Goal: Information Seeking & Learning: Learn about a topic

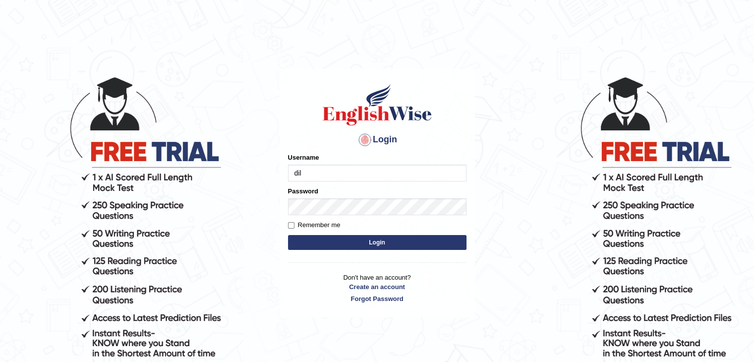
type input "dilgidiva"
click at [288, 235] on button "Login" at bounding box center [377, 242] width 178 height 15
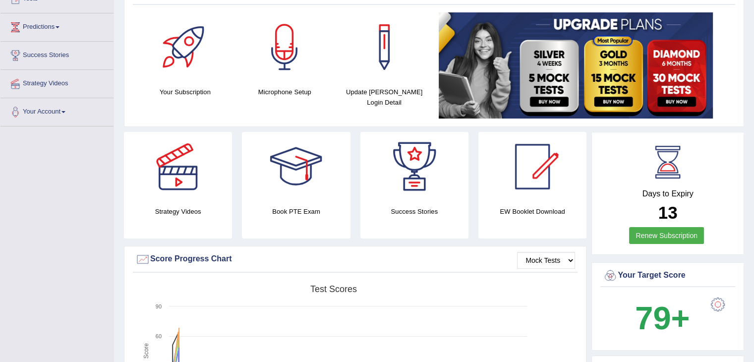
scroll to position [129, 0]
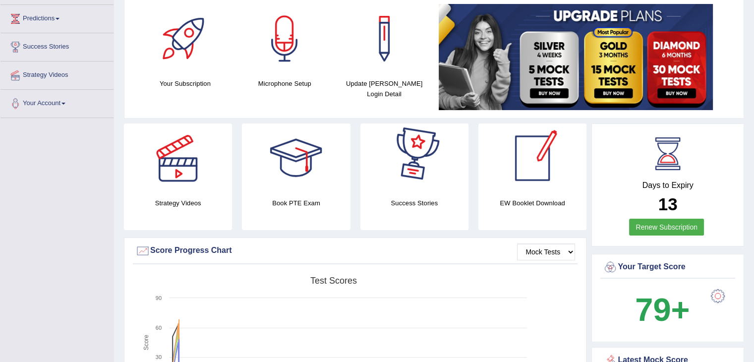
click at [666, 191] on div "Days to Expiry 13 Renew Subscription" at bounding box center [667, 186] width 135 height 110
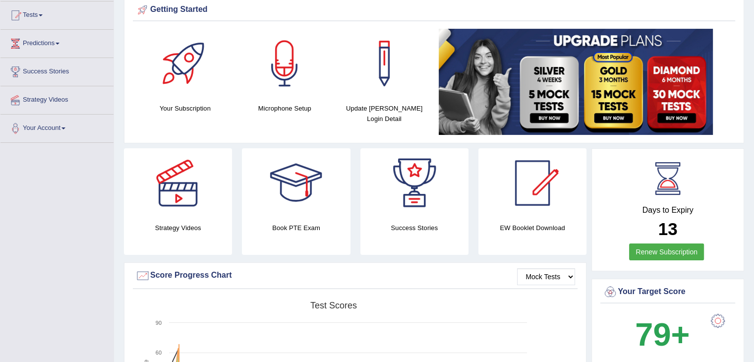
scroll to position [55, 0]
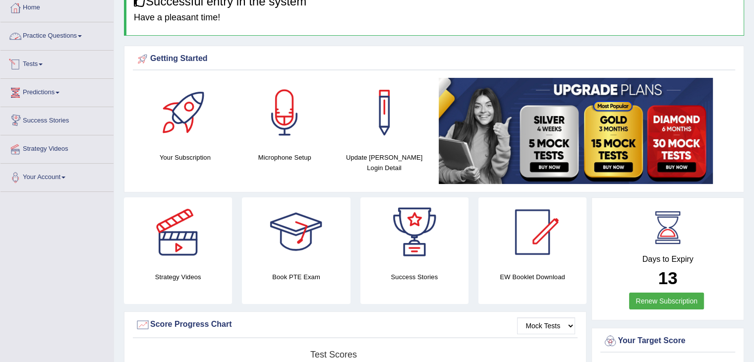
click at [83, 34] on link "Practice Questions" at bounding box center [56, 34] width 113 height 25
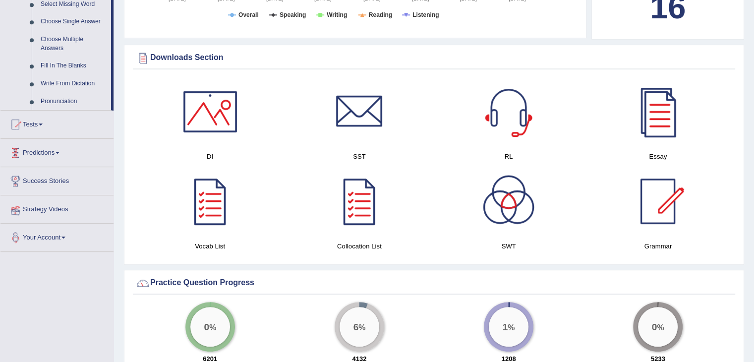
scroll to position [527, 0]
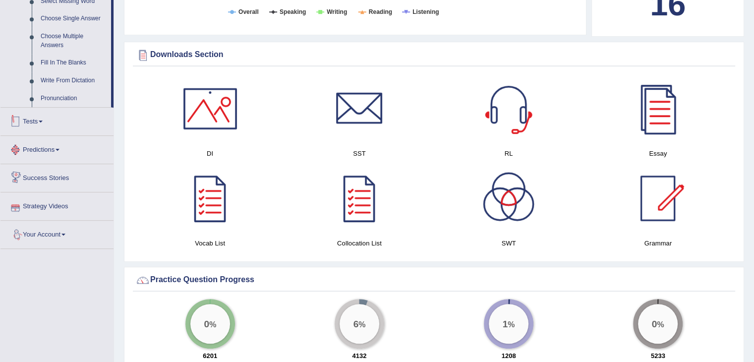
click at [46, 127] on link "Tests" at bounding box center [56, 120] width 113 height 25
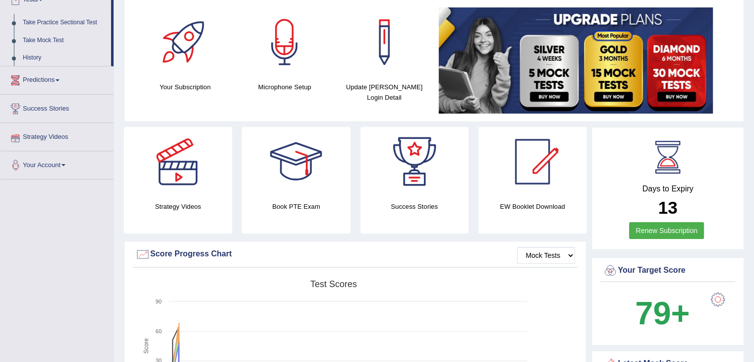
scroll to position [125, 0]
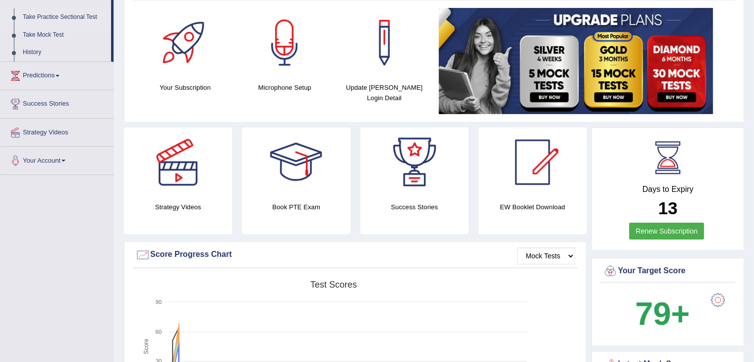
click at [76, 11] on link "Take Practice Sectional Test" at bounding box center [64, 17] width 93 height 18
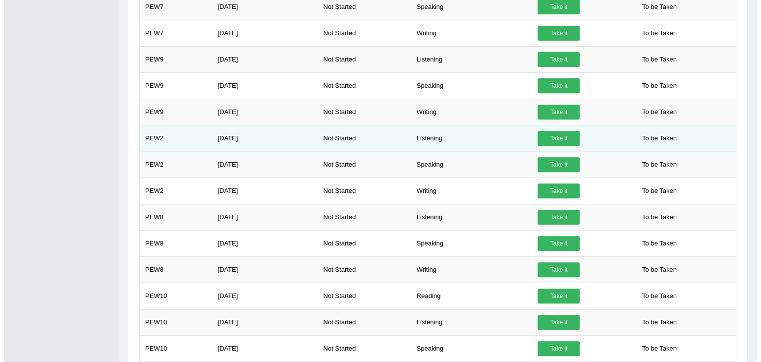
scroll to position [406, 0]
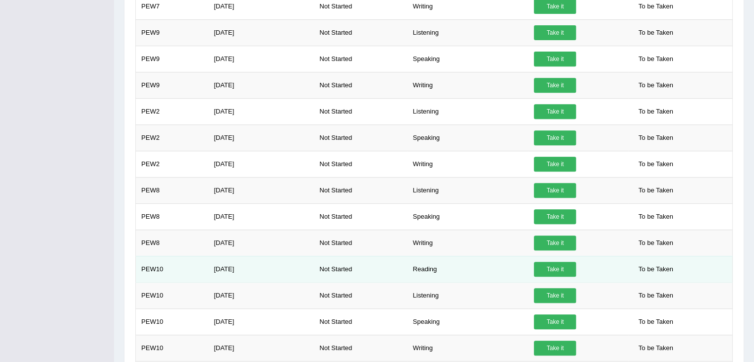
click at [565, 266] on link "Take it" at bounding box center [555, 269] width 42 height 15
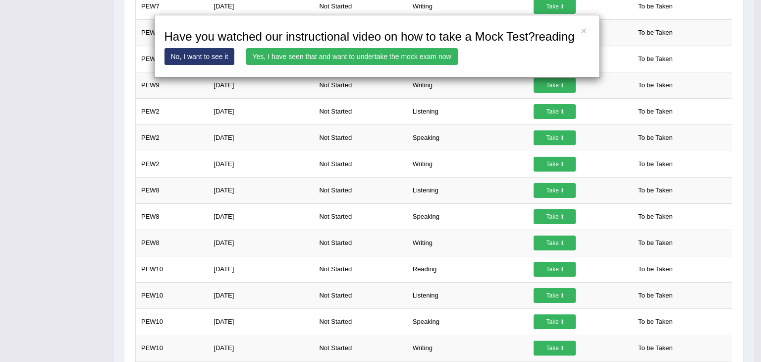
click at [335, 52] on link "Yes, I have seen that and want to undertake the mock exam now" at bounding box center [352, 56] width 212 height 17
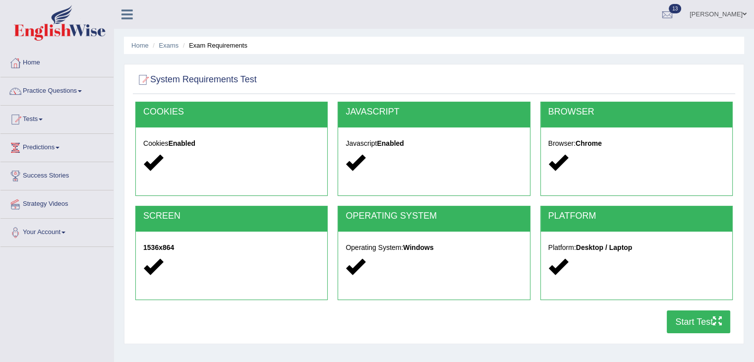
click at [701, 318] on button "Start Test" at bounding box center [698, 321] width 63 height 23
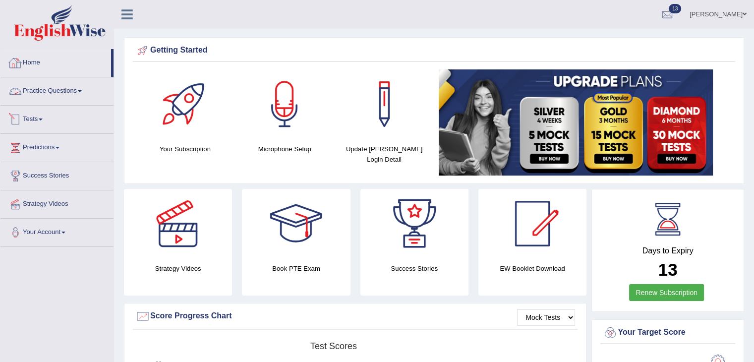
click at [61, 90] on link "Practice Questions" at bounding box center [56, 89] width 113 height 25
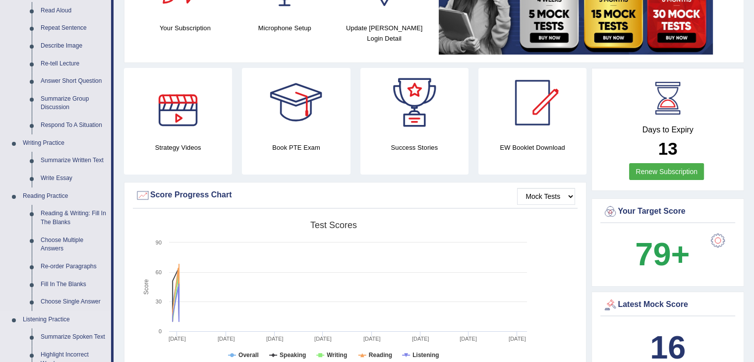
scroll to position [122, 0]
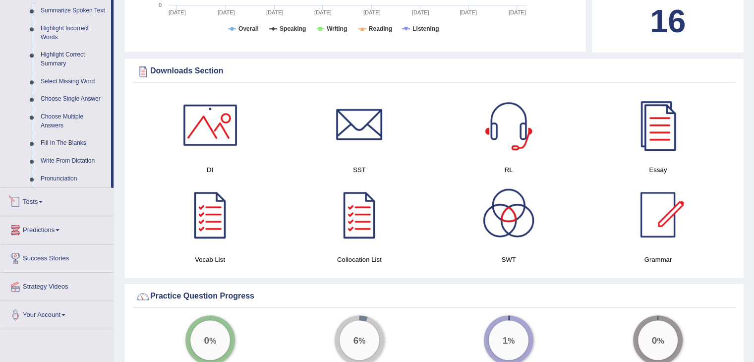
click at [48, 201] on link "Tests" at bounding box center [56, 200] width 113 height 25
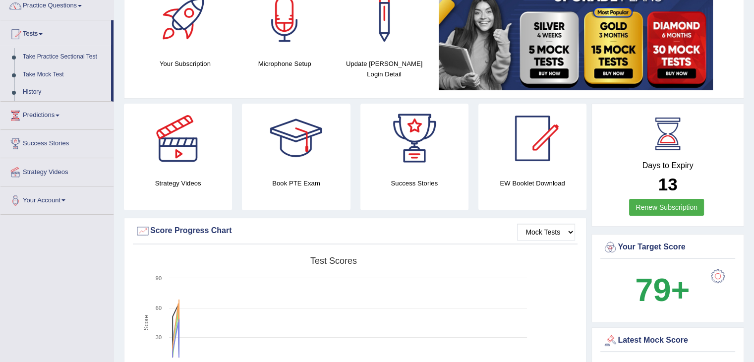
scroll to position [76, 0]
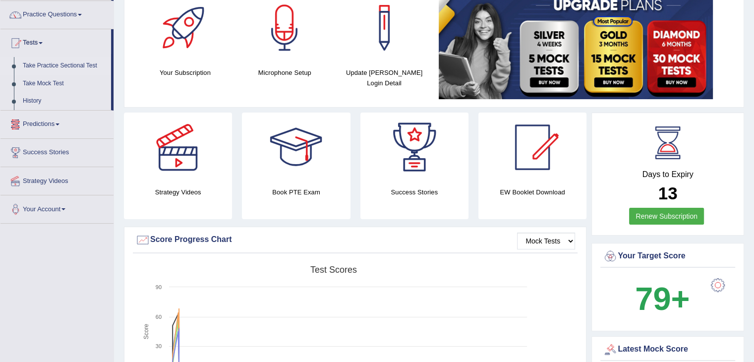
click at [74, 63] on link "Take Practice Sectional Test" at bounding box center [64, 66] width 93 height 18
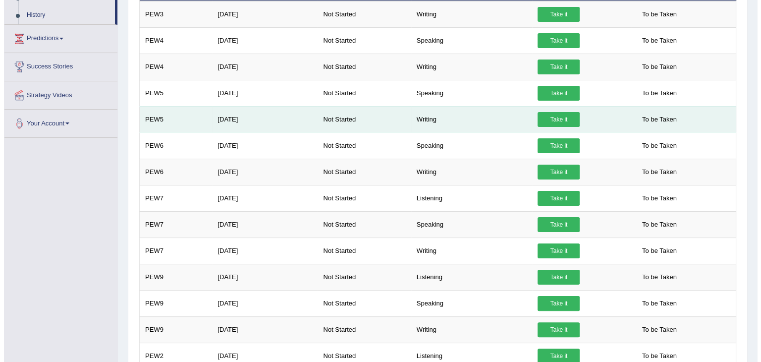
scroll to position [162, 0]
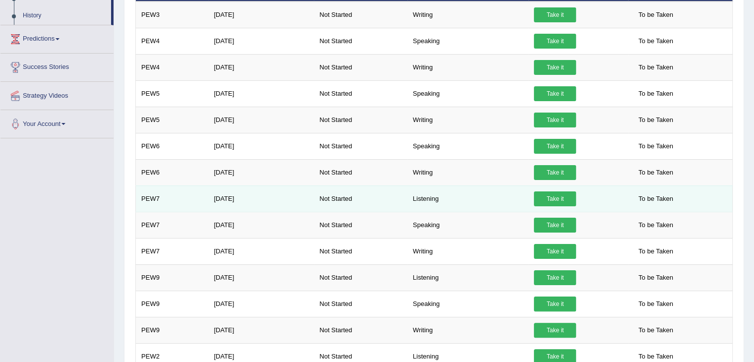
click at [547, 197] on link "Take it" at bounding box center [555, 198] width 42 height 15
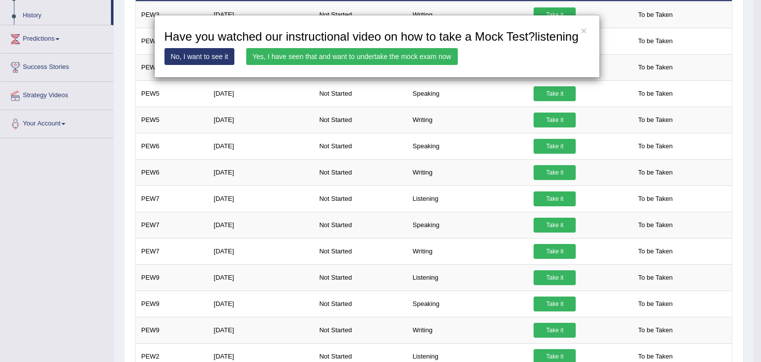
click at [353, 52] on link "Yes, I have seen that and want to undertake the mock exam now" at bounding box center [352, 56] width 212 height 17
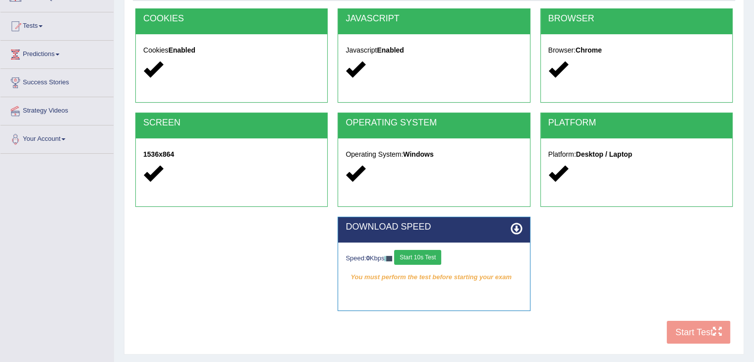
scroll to position [126, 0]
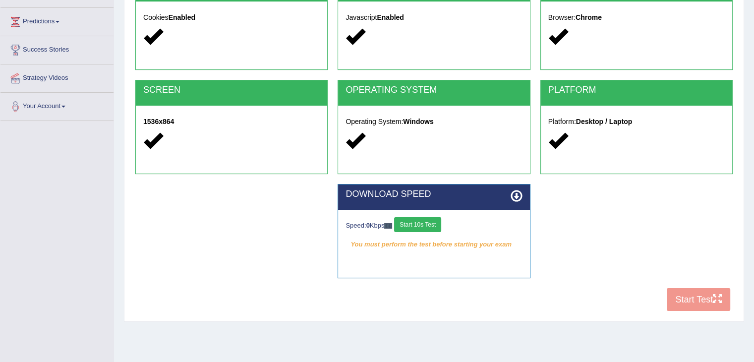
click at [418, 228] on button "Start 10s Test" at bounding box center [417, 224] width 47 height 15
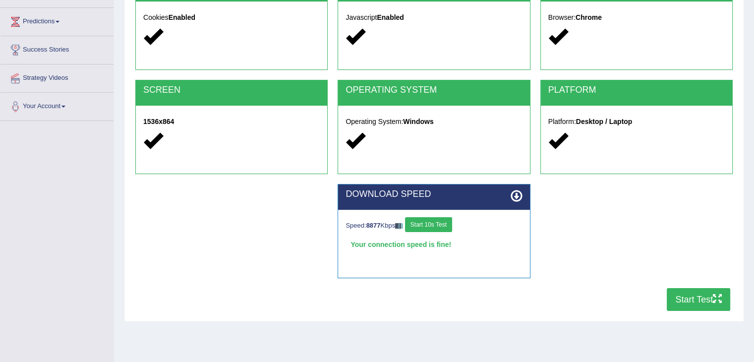
click at [702, 291] on button "Start Test" at bounding box center [698, 299] width 63 height 23
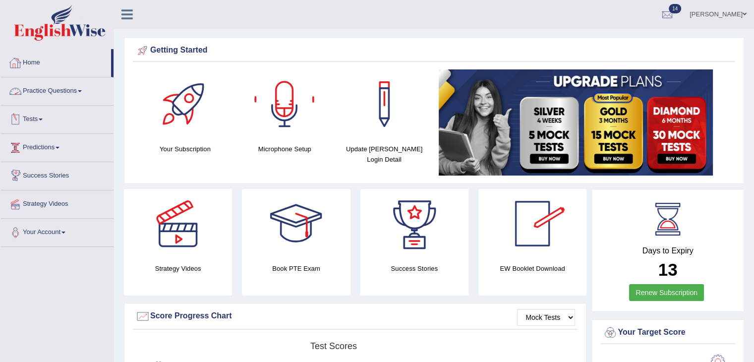
click at [40, 72] on link "Home" at bounding box center [55, 61] width 111 height 25
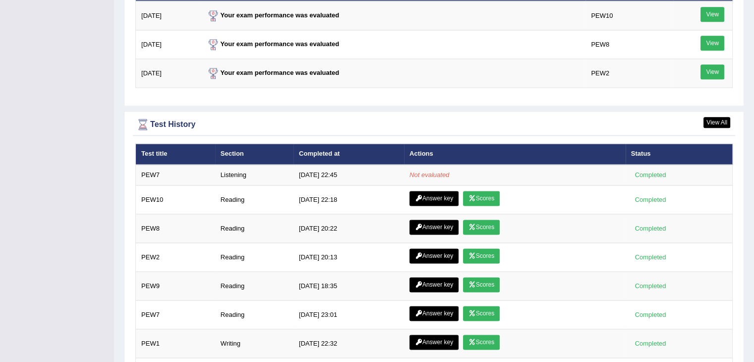
scroll to position [1277, 0]
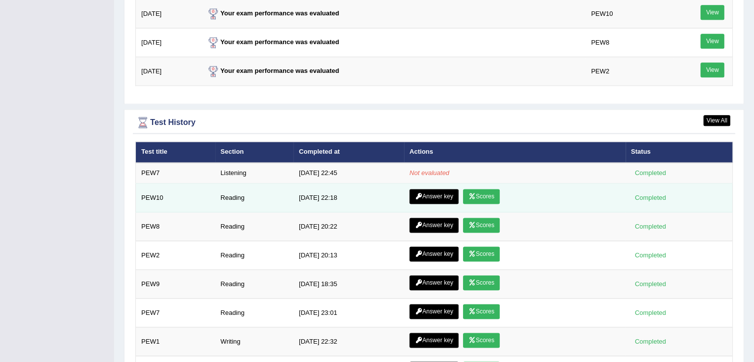
click at [476, 191] on link "Scores" at bounding box center [481, 196] width 37 height 15
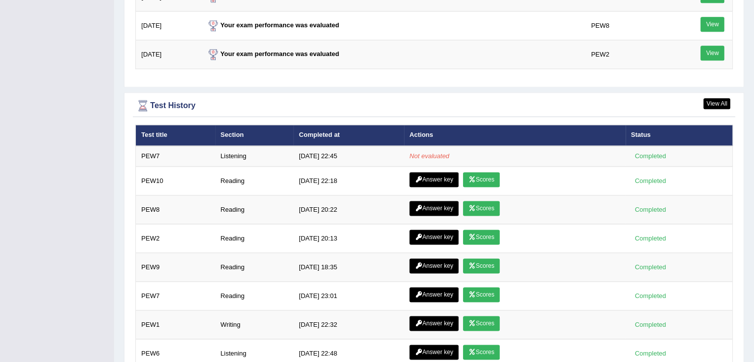
scroll to position [1342, 0]
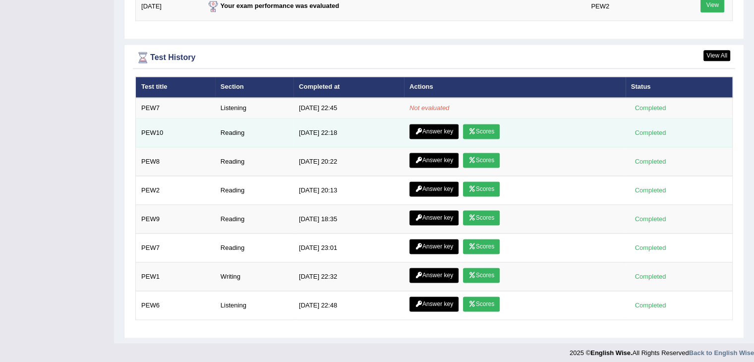
click at [437, 129] on link "Answer key" at bounding box center [433, 131] width 49 height 15
